Goal: Task Accomplishment & Management: Use online tool/utility

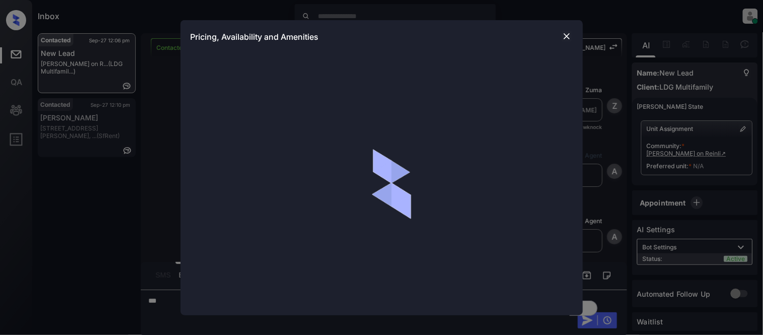
scroll to position [921, 0]
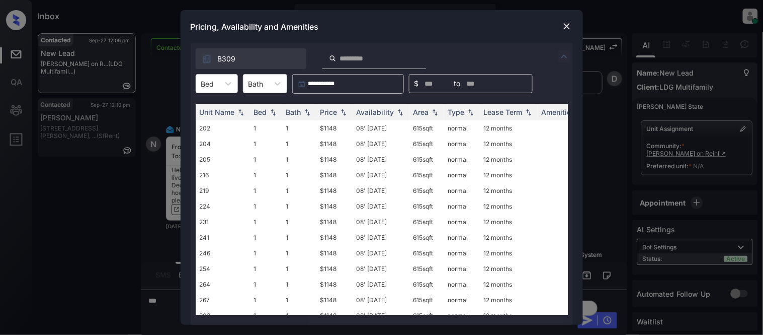
click at [212, 87] on div at bounding box center [207, 83] width 13 height 11
click at [219, 109] on div "1" at bounding box center [217, 108] width 42 height 18
click at [340, 111] on img at bounding box center [344, 112] width 10 height 7
click at [333, 112] on div "Price" at bounding box center [328, 112] width 17 height 9
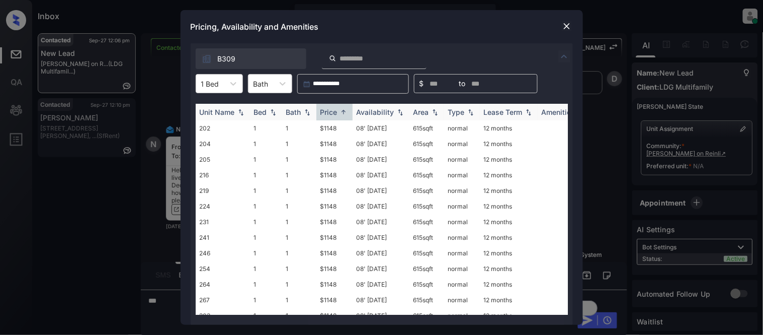
click at [333, 112] on div "Price" at bounding box center [328, 112] width 17 height 9
click at [333, 113] on div "Price" at bounding box center [328, 112] width 17 height 9
click at [330, 115] on div "Price" at bounding box center [328, 112] width 17 height 9
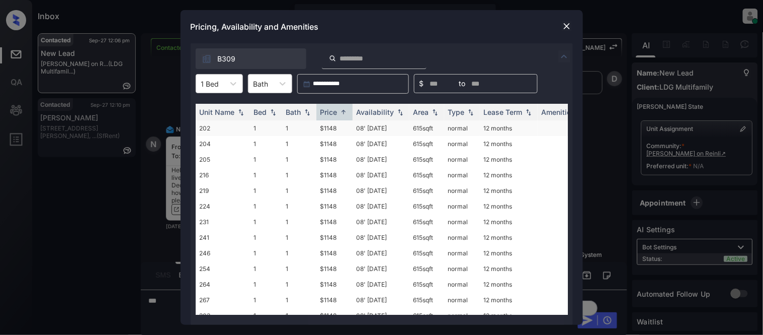
click at [329, 127] on td "$1148" at bounding box center [334, 128] width 36 height 16
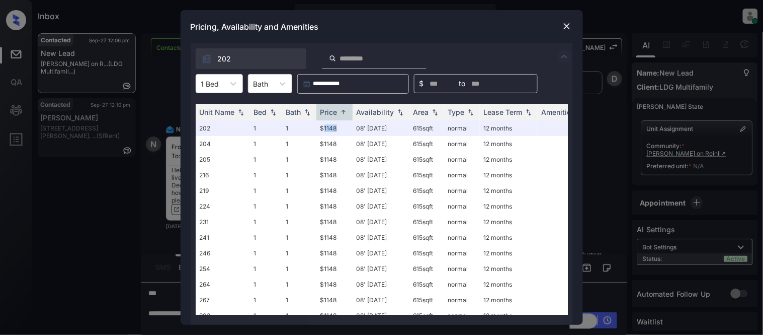
click at [563, 24] on img at bounding box center [567, 26] width 10 height 10
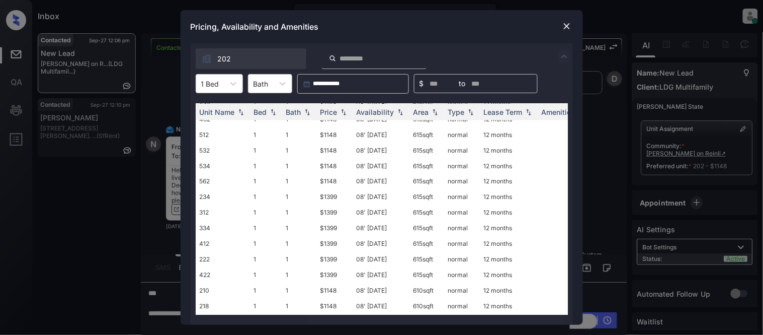
scroll to position [2032, 0]
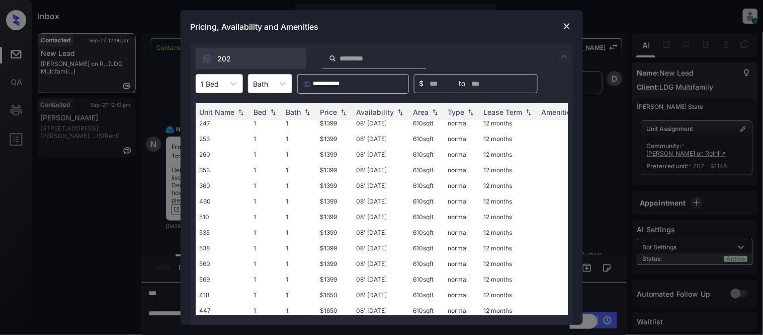
click at [565, 22] on img at bounding box center [567, 26] width 10 height 10
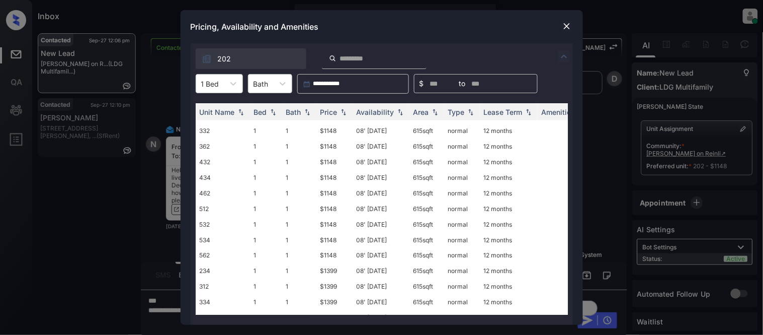
scroll to position [1341, 0]
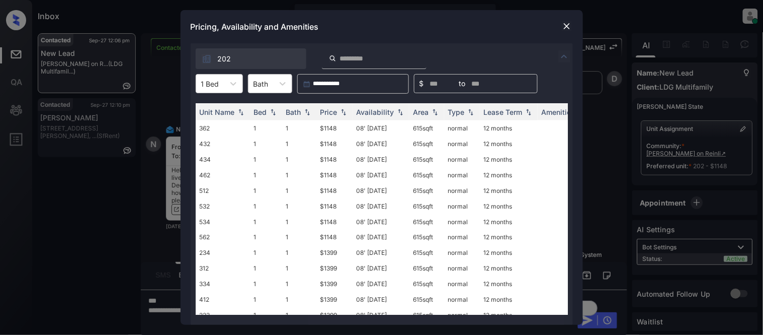
click at [568, 25] on img at bounding box center [567, 26] width 10 height 10
